Goal: Communication & Community: Answer question/provide support

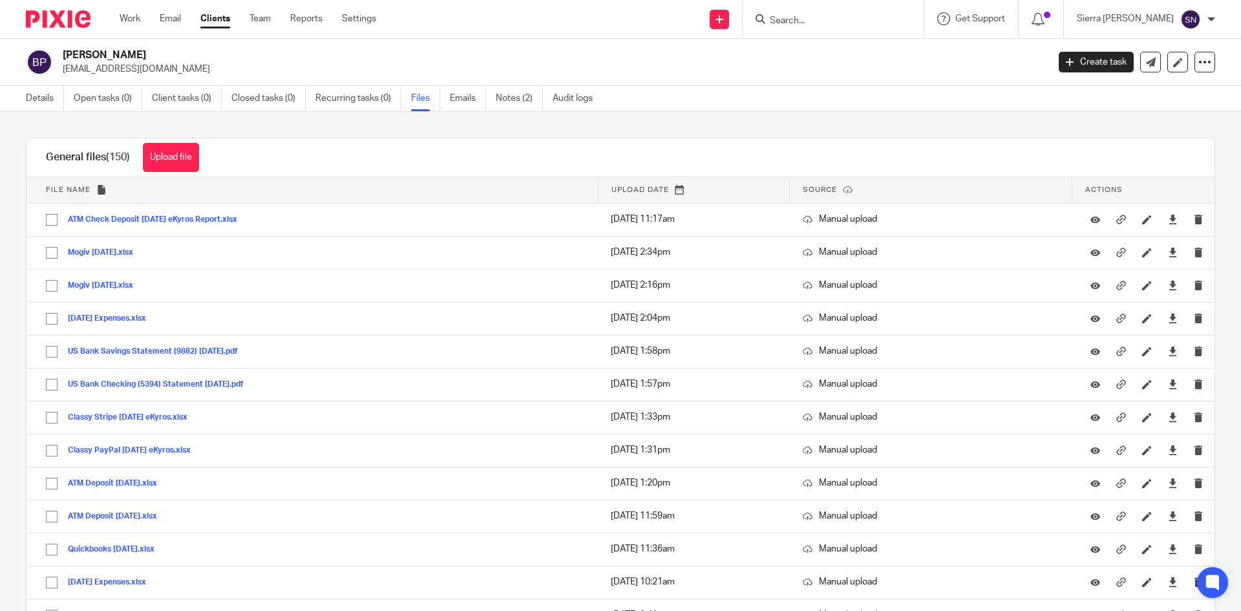
click at [222, 17] on link "Clients" at bounding box center [215, 18] width 30 height 13
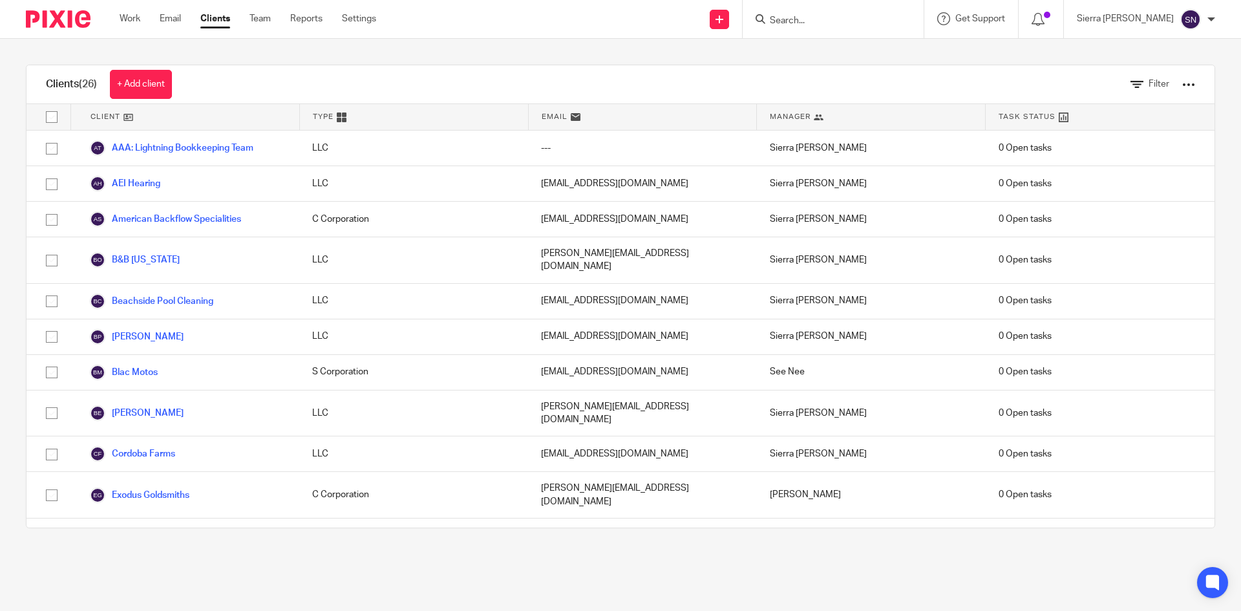
click at [204, 293] on link "Beachside Pool Cleaning" at bounding box center [151, 301] width 123 height 16
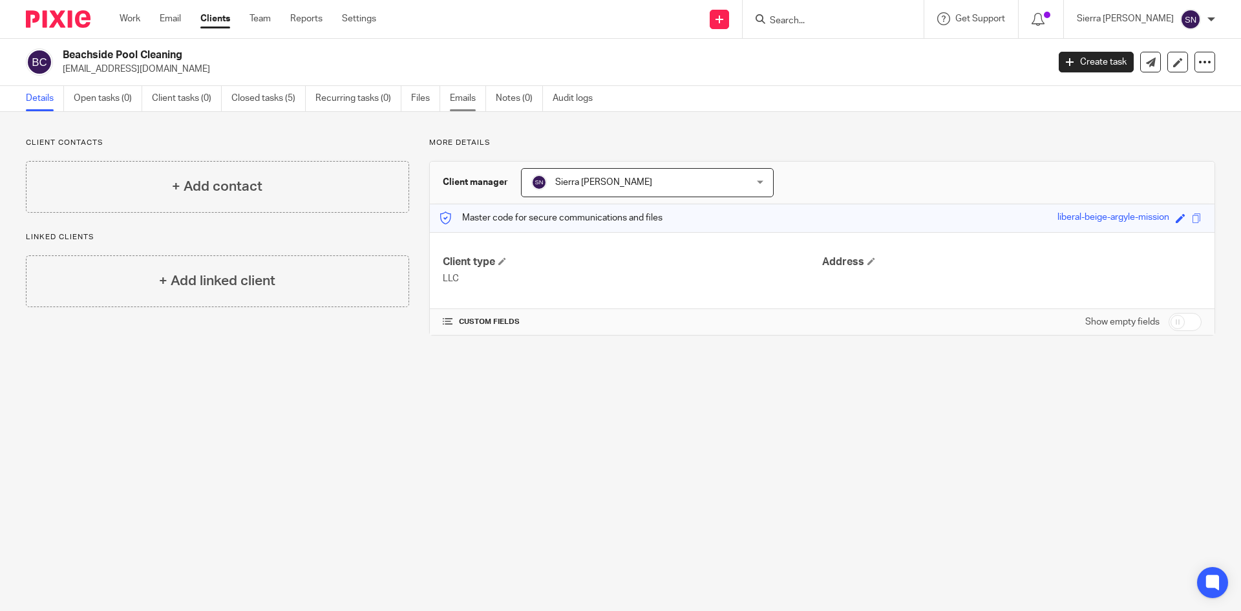
click at [453, 99] on link "Emails" at bounding box center [468, 98] width 36 height 25
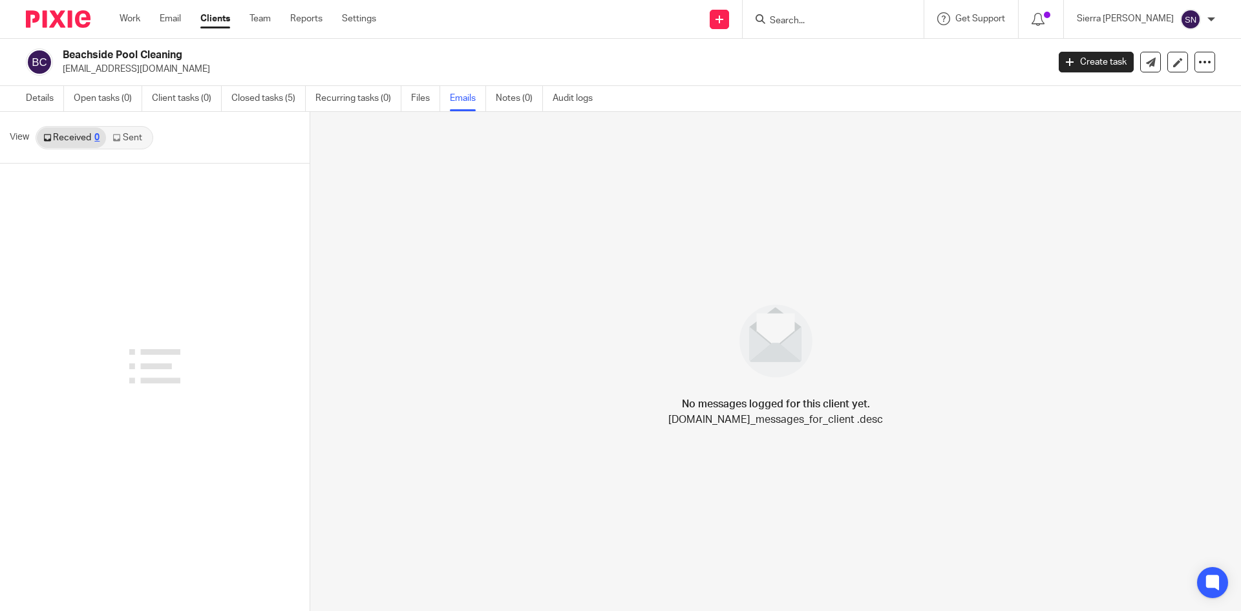
click at [138, 137] on link "Sent" at bounding box center [128, 137] width 45 height 21
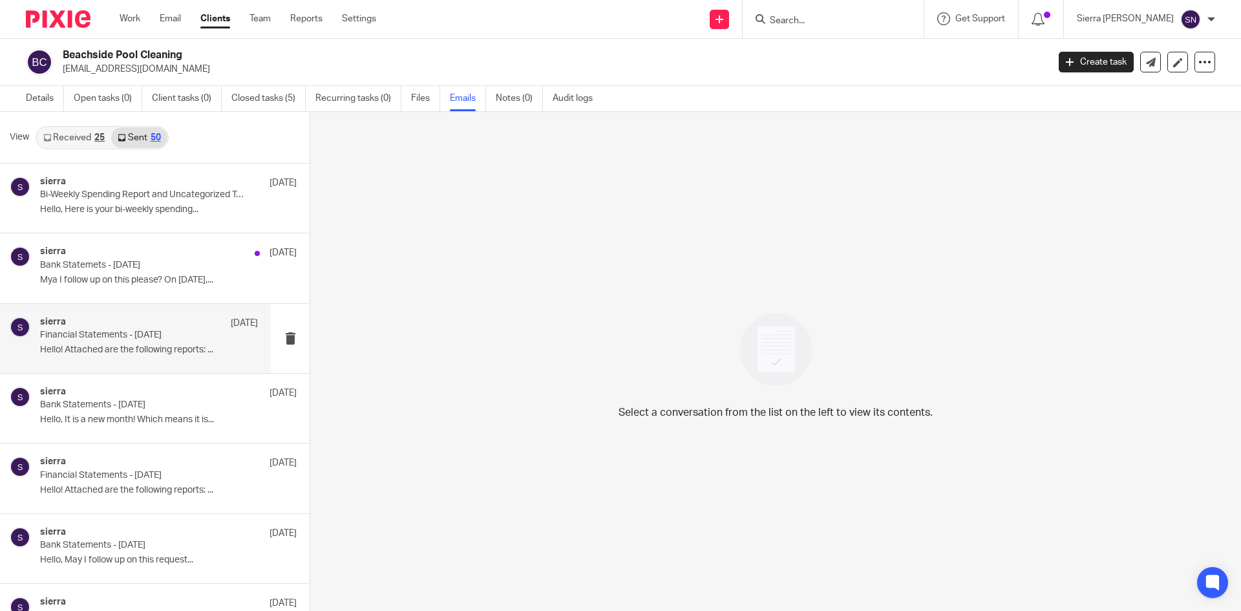
click at [136, 313] on div "sierra [DATE] Financial Statements - [DATE] Hello! Attached are the following r…" at bounding box center [135, 338] width 271 height 69
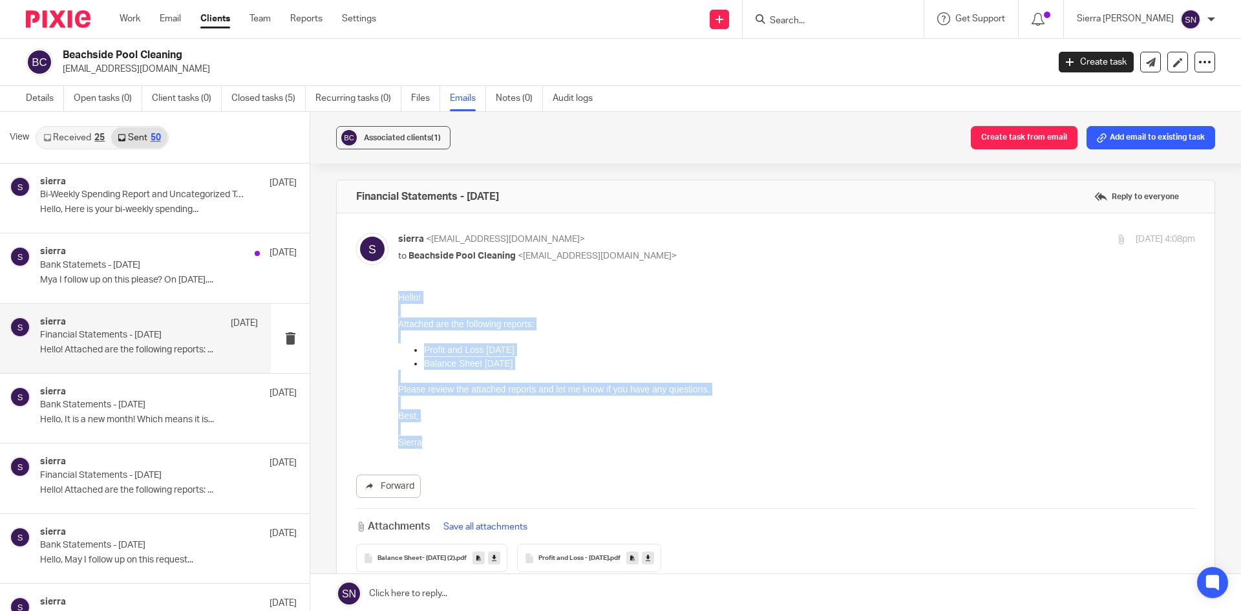
drag, startPoint x: 419, startPoint y: 436, endPoint x: 399, endPoint y: 299, distance: 138.6
click at [399, 299] on div "Hello! Attached are the following reports: Profit and Loss [DATE] Balance Sheet…" at bounding box center [796, 370] width 797 height 158
copy div "Hello! Attached are the following reports: Profit and Loss July 2025 Balance Sh…"
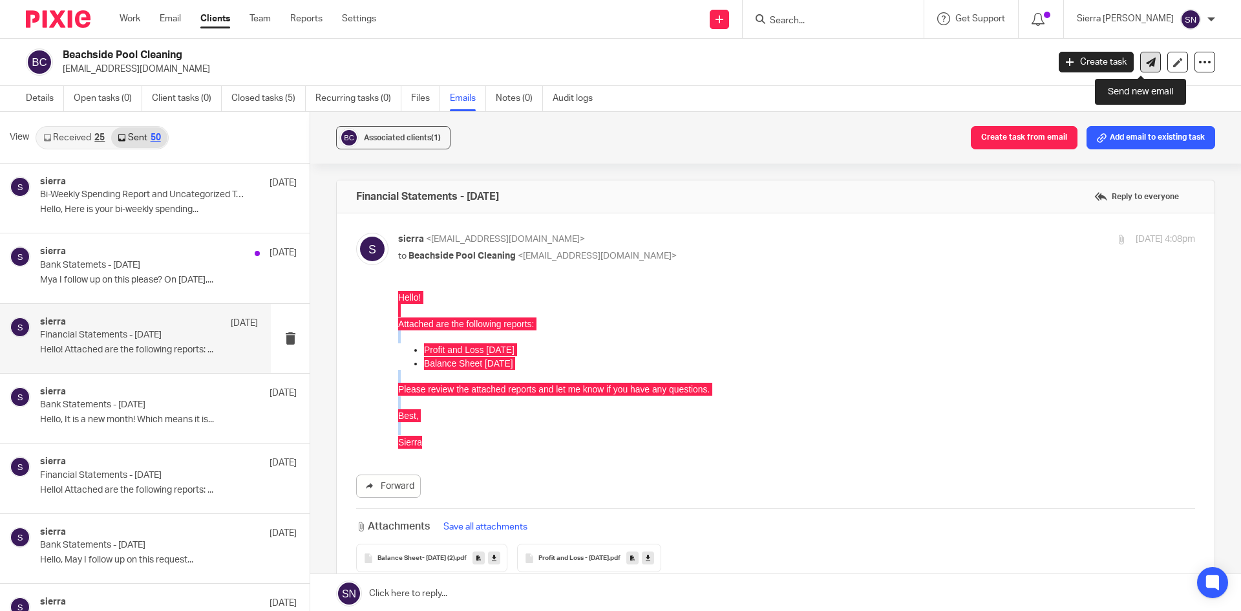
click at [1146, 61] on icon at bounding box center [1151, 63] width 10 height 10
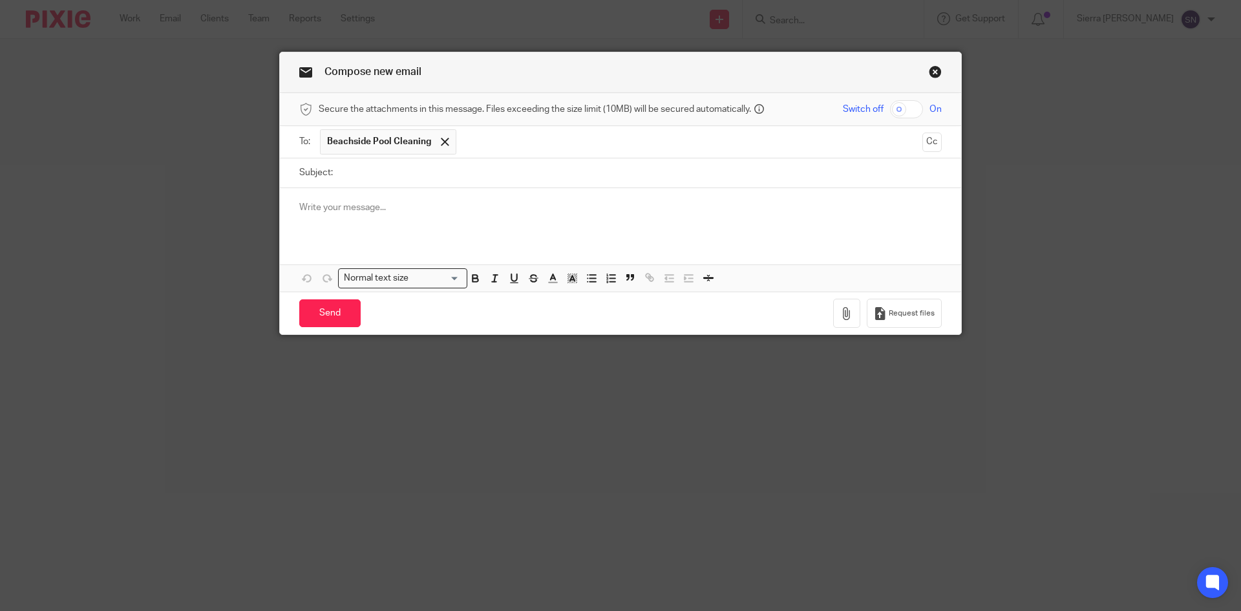
click at [428, 187] on input "Subject:" at bounding box center [640, 172] width 602 height 29
type input "Financial Statements - [DATE]"
click at [399, 197] on div at bounding box center [620, 213] width 681 height 50
paste div
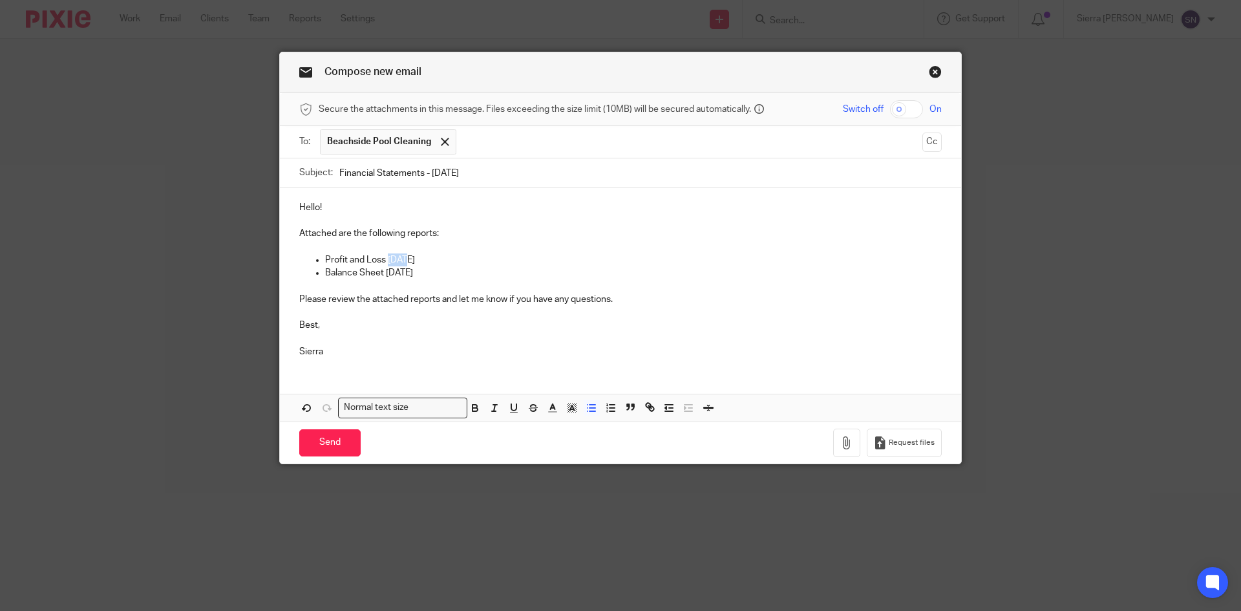
drag, startPoint x: 401, startPoint y: 255, endPoint x: 384, endPoint y: 256, distance: 16.8
click at [384, 256] on p "Profit and Loss [DATE]" at bounding box center [633, 259] width 617 height 13
click at [389, 260] on p "Profit and Loss [DATE]" at bounding box center [633, 259] width 617 height 13
drag, startPoint x: 386, startPoint y: 259, endPoint x: 467, endPoint y: 265, distance: 81.0
click at [467, 265] on p "Profit and Loss [DATE]" at bounding box center [633, 259] width 617 height 13
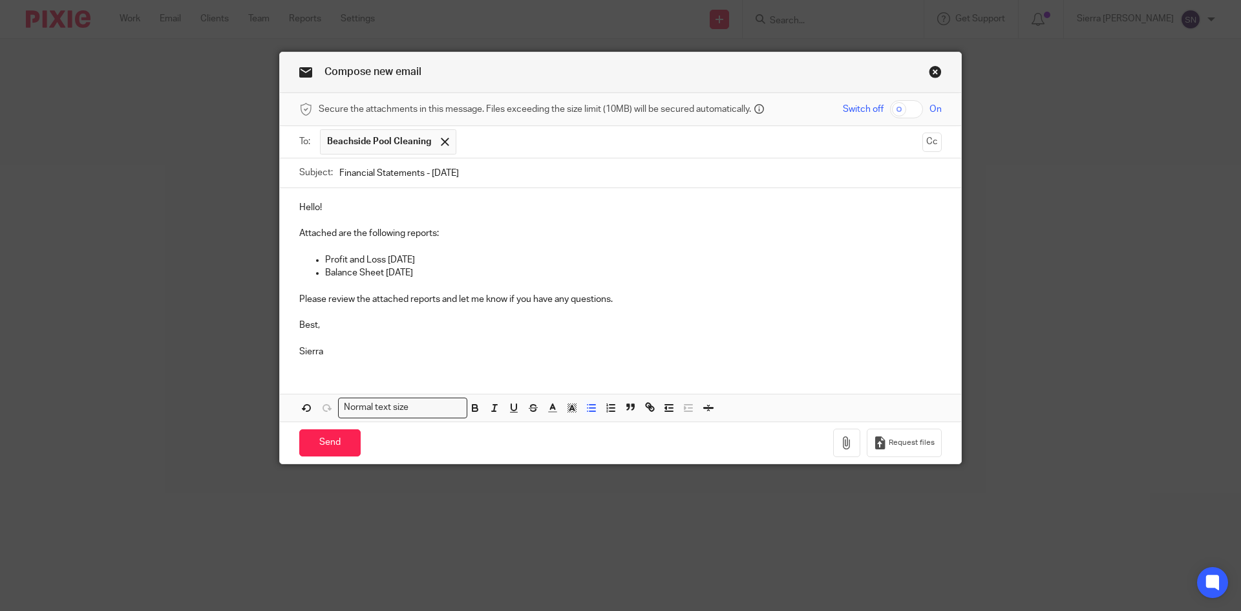
copy p "[DATE]"
drag, startPoint x: 384, startPoint y: 275, endPoint x: 438, endPoint y: 276, distance: 53.7
click at [438, 276] on p "Balance Sheet [DATE]" at bounding box center [633, 272] width 617 height 13
drag, startPoint x: 383, startPoint y: 273, endPoint x: 438, endPoint y: 272, distance: 54.9
click at [438, 272] on p "Balance Sheet July 2025z" at bounding box center [633, 272] width 617 height 13
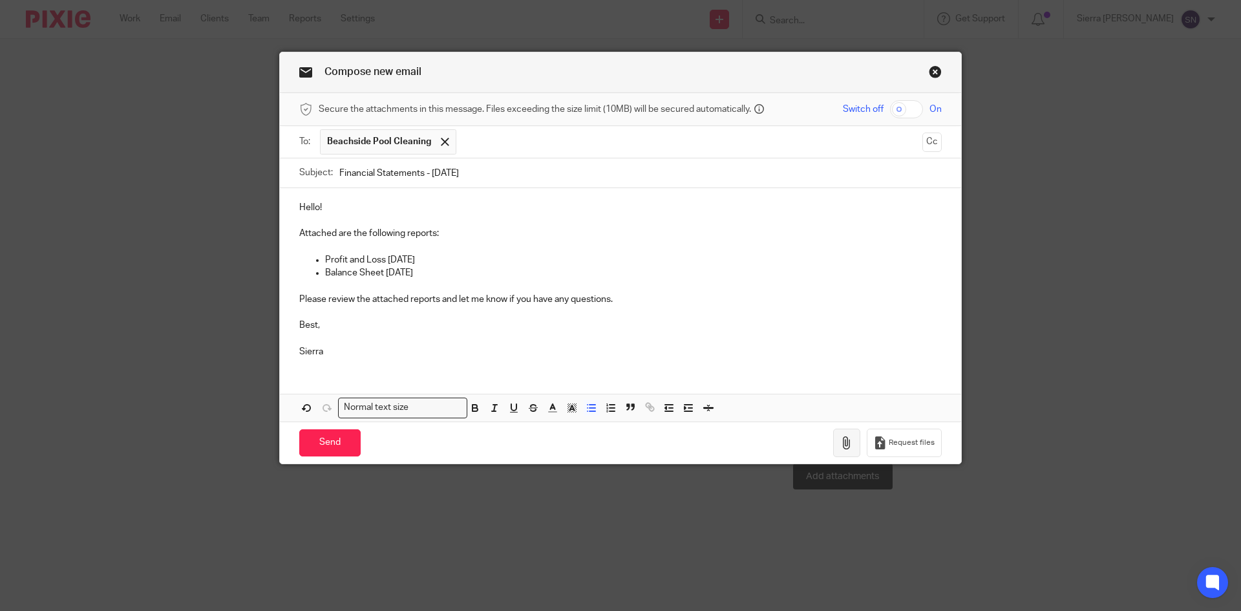
click at [845, 440] on icon "button" at bounding box center [846, 442] width 13 height 13
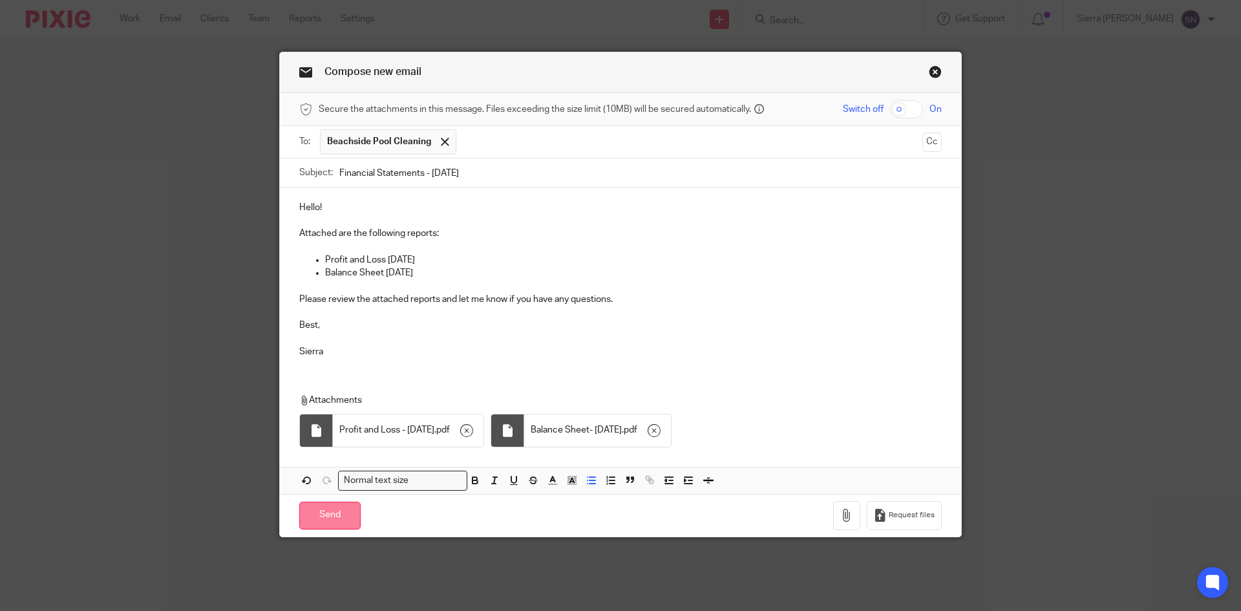
click at [334, 516] on input "Send" at bounding box center [329, 516] width 61 height 28
